Goal: Task Accomplishment & Management: Manage account settings

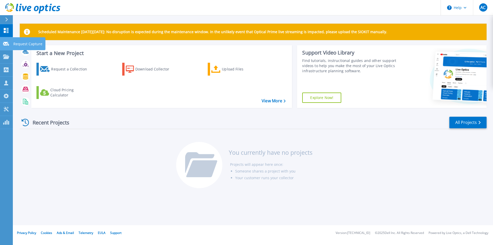
click at [4, 45] on icon at bounding box center [6, 44] width 6 height 4
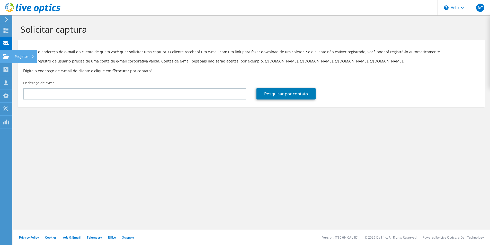
click at [5, 54] on use at bounding box center [6, 56] width 6 height 4
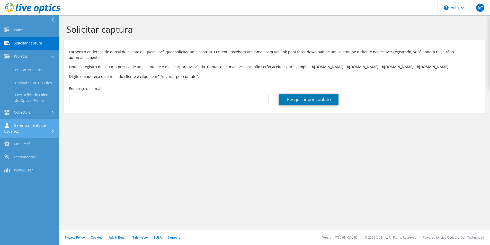
click at [28, 132] on link "Gerenciamento de Usuários" at bounding box center [29, 128] width 59 height 19
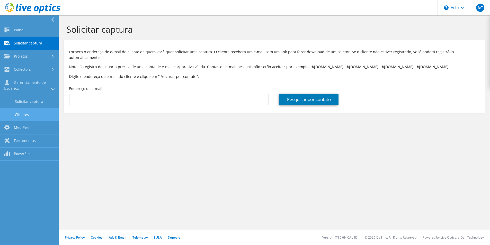
click at [30, 117] on link "Clientes" at bounding box center [29, 114] width 59 height 13
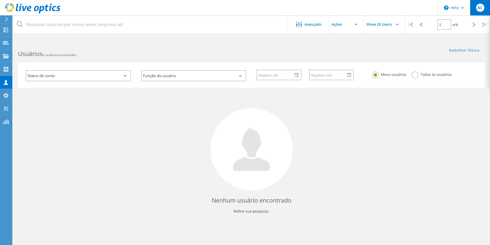
click at [479, 6] on span "AC" at bounding box center [479, 8] width 5 height 4
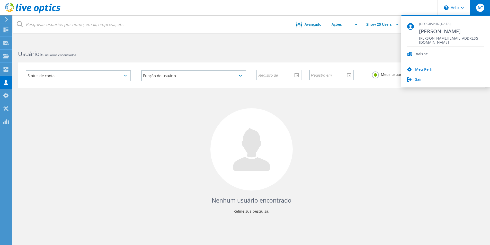
click at [370, 117] on div "Nenhum usuário encontrado Refine sua pesquisa." at bounding box center [251, 155] width 466 height 135
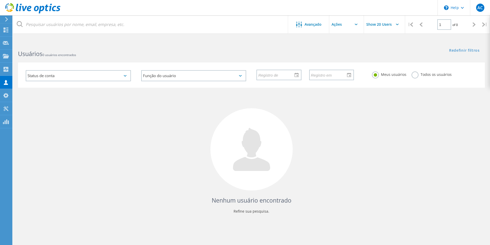
click at [351, 22] on input "text" at bounding box center [354, 24] width 51 height 18
click at [321, 23] on span "Avançado" at bounding box center [312, 25] width 17 height 4
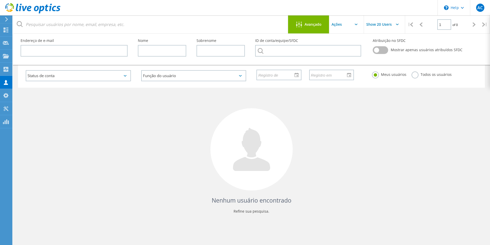
click at [400, 134] on div "Nenhum usuário encontrado Refine sua pesquisa." at bounding box center [251, 155] width 466 height 135
click at [7, 95] on use at bounding box center [5, 95] width 5 height 5
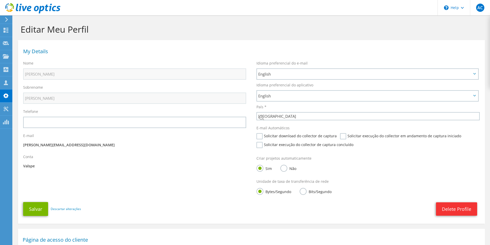
select select "30"
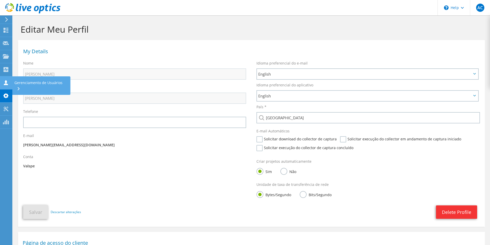
click at [7, 81] on icon at bounding box center [6, 82] width 6 height 5
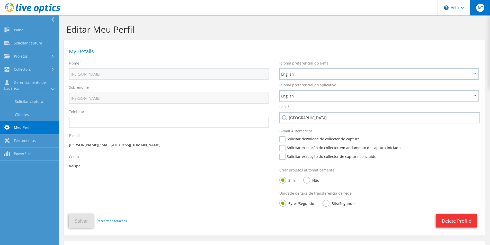
click at [480, 11] on span "AC" at bounding box center [480, 8] width 8 height 8
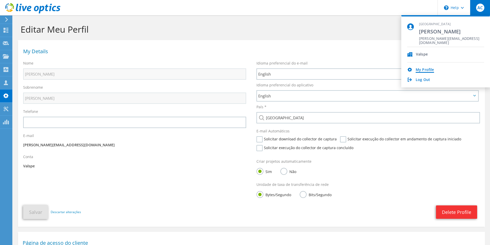
click at [425, 69] on link "My Profile" at bounding box center [424, 70] width 18 height 5
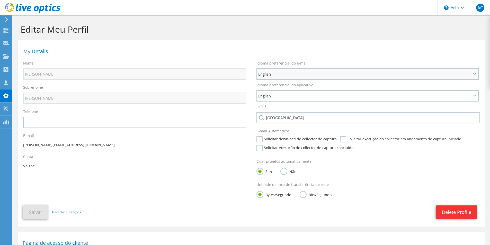
click at [311, 74] on span "English" at bounding box center [364, 74] width 213 height 6
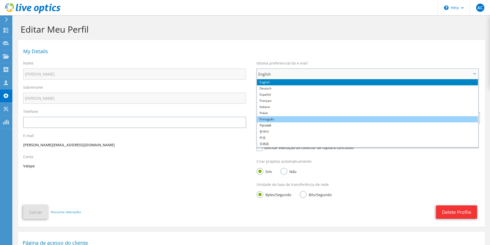
click at [271, 117] on li "Português" at bounding box center [367, 119] width 221 height 6
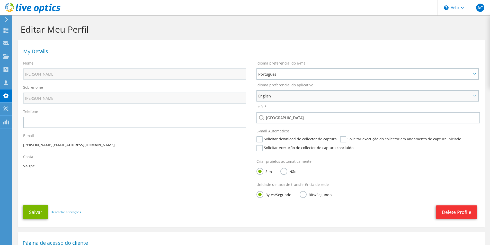
click at [279, 95] on span "English" at bounding box center [364, 96] width 213 height 6
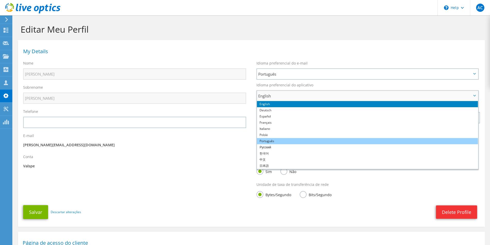
click at [270, 140] on li "Português" at bounding box center [367, 141] width 221 height 6
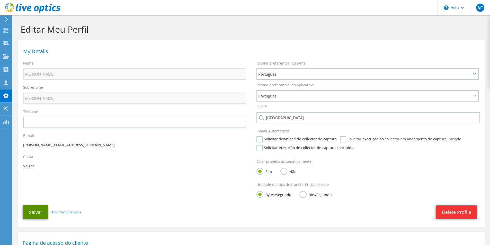
click at [36, 214] on button "Salvar" at bounding box center [35, 212] width 25 height 14
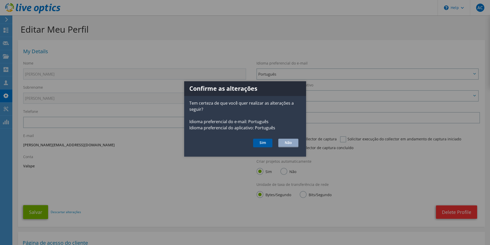
click at [262, 144] on button "Sim" at bounding box center [262, 143] width 19 height 9
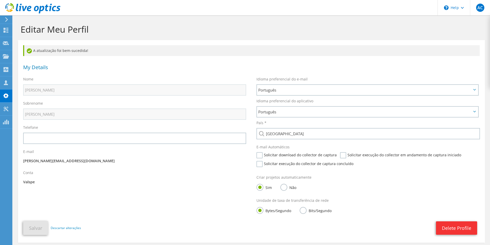
click at [8, 18] on icon at bounding box center [7, 19] width 4 height 5
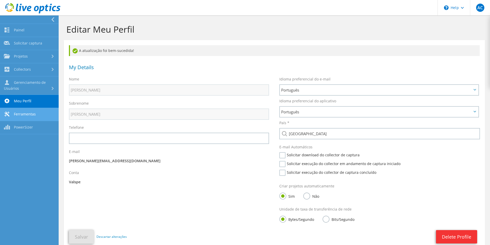
click at [25, 113] on link "Ferramentas" at bounding box center [29, 114] width 59 height 13
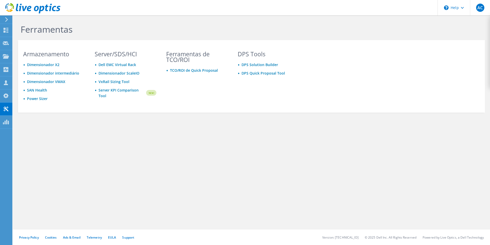
click at [6, 18] on use at bounding box center [6, 19] width 3 height 5
